Goal: Find specific page/section

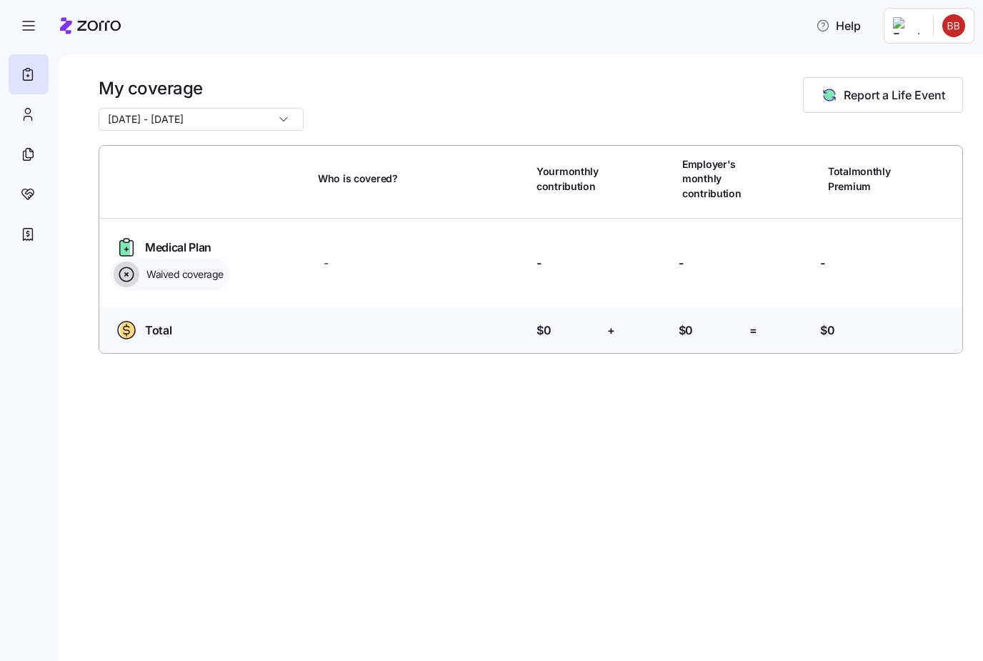
click at [31, 29] on icon "button" at bounding box center [28, 25] width 17 height 17
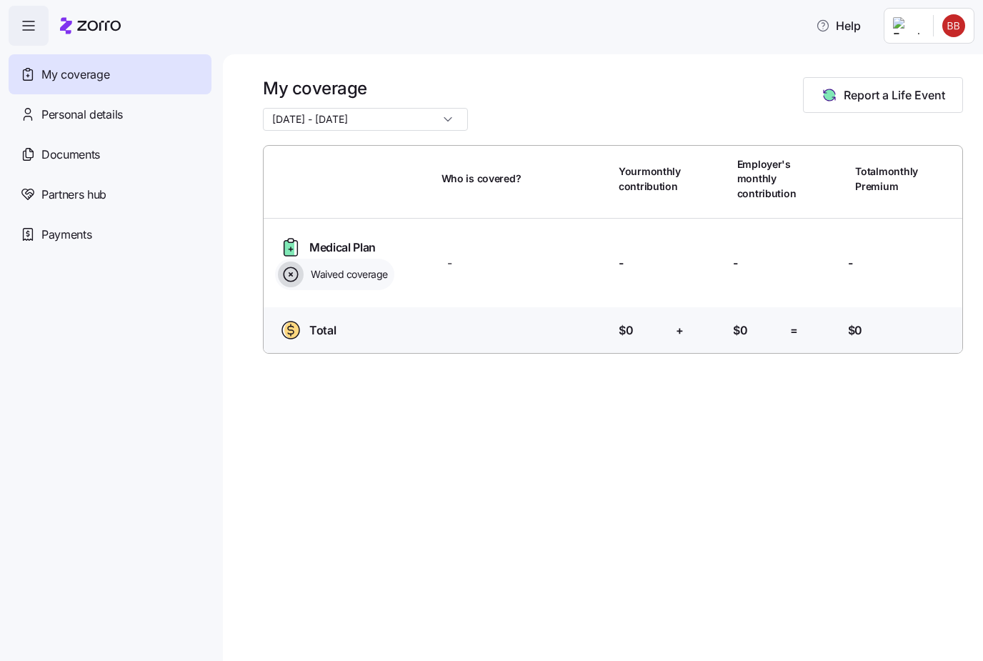
click at [61, 112] on span "Personal details" at bounding box center [81, 115] width 81 height 18
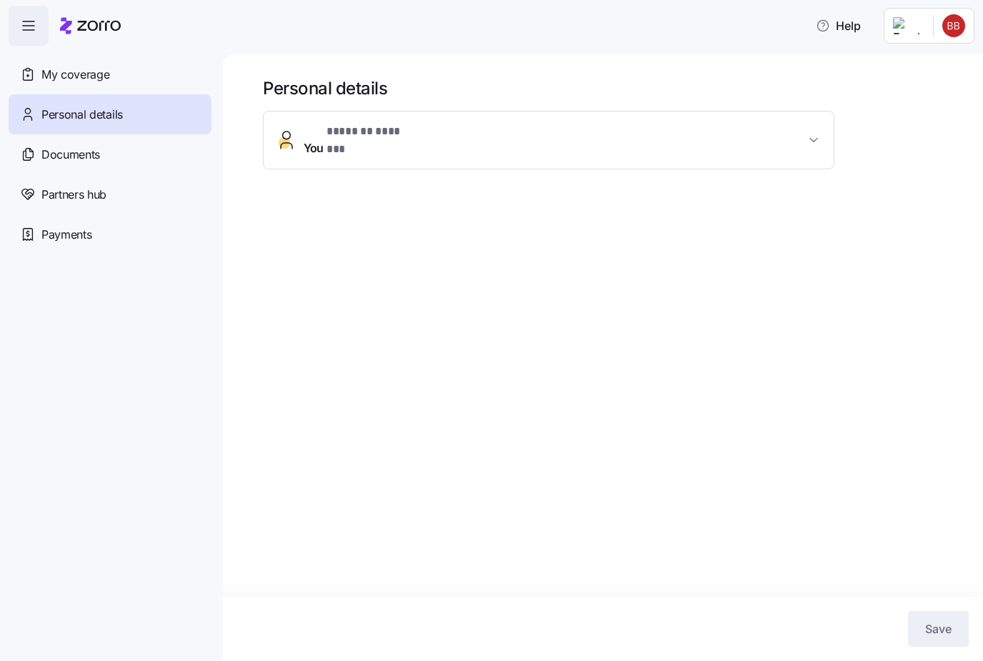
click at [74, 158] on span "Documents" at bounding box center [70, 155] width 59 height 18
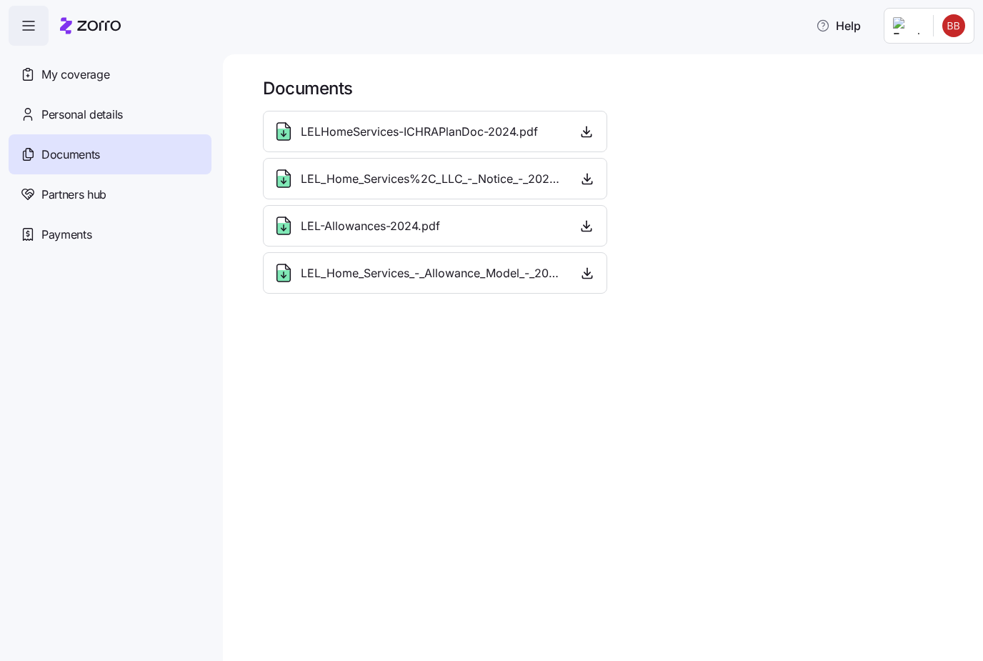
click at [583, 136] on icon "button" at bounding box center [586, 131] width 14 height 14
click at [586, 134] on icon "button" at bounding box center [586, 130] width 0 height 7
click at [290, 128] on icon at bounding box center [284, 131] width 14 height 17
